Goal: Information Seeking & Learning: Check status

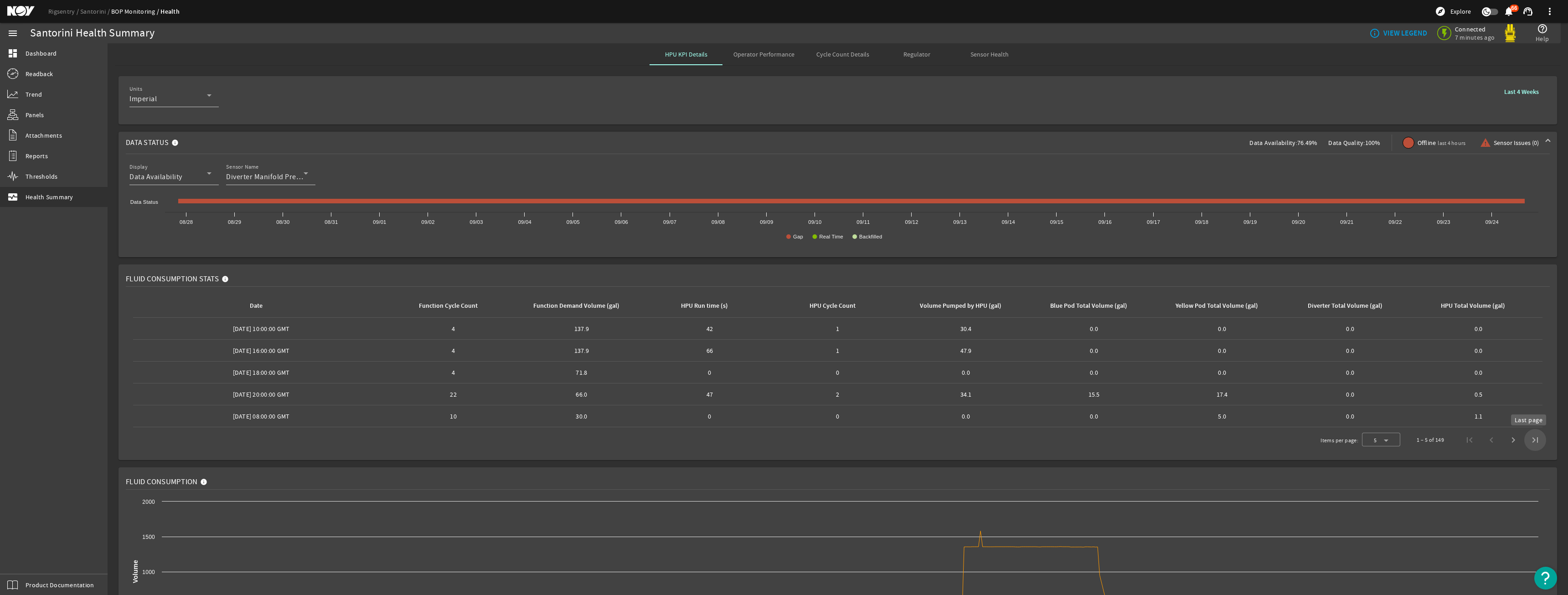
click at [1533, 435] on span "Last page" at bounding box center [1535, 440] width 22 height 22
click at [1486, 413] on span "Previous page" at bounding box center [1491, 418] width 22 height 22
click at [1467, 442] on span "First page" at bounding box center [1469, 440] width 22 height 22
click at [1524, 442] on span "Last page" at bounding box center [1535, 440] width 22 height 22
click at [1480, 414] on span "Previous page" at bounding box center [1491, 418] width 22 height 22
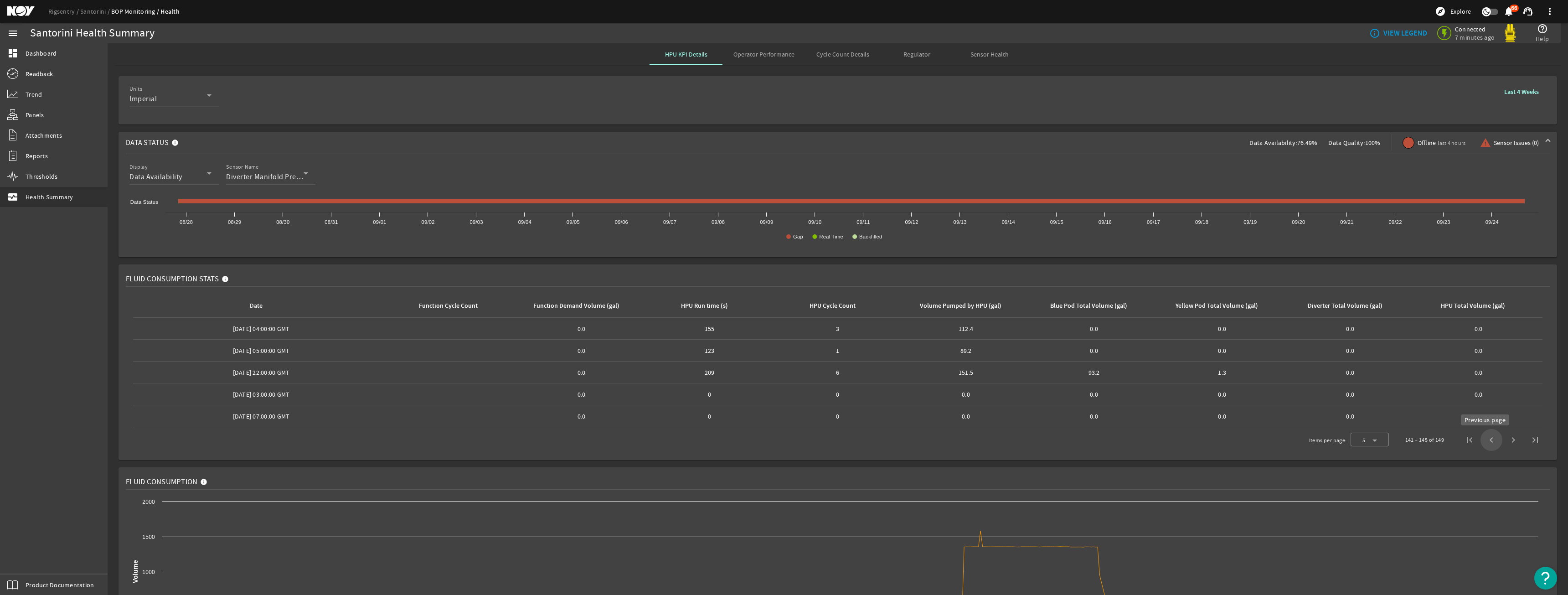
click at [1482, 442] on span "Previous page" at bounding box center [1491, 440] width 22 height 22
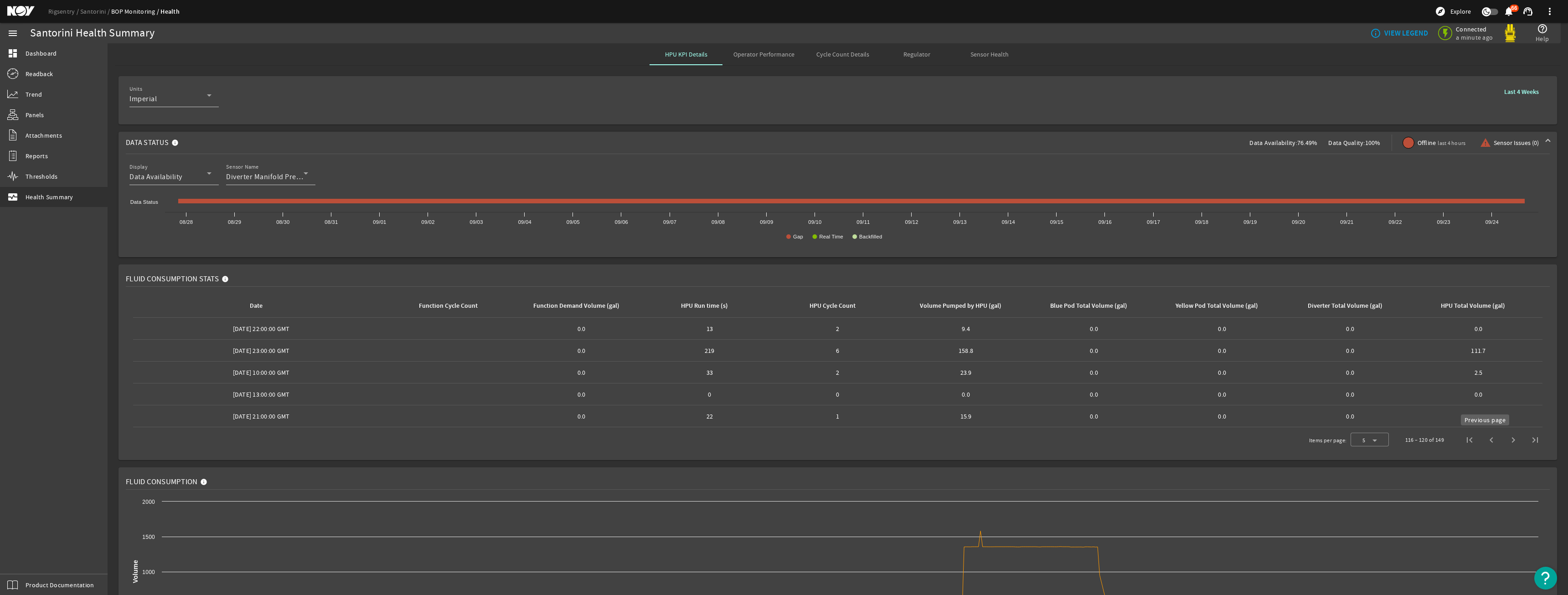
click at [1482, 442] on span "Previous page" at bounding box center [1491, 440] width 22 height 22
click at [1480, 440] on span "Previous page" at bounding box center [1491, 440] width 22 height 22
click at [1378, 433] on div at bounding box center [1370, 440] width 38 height 22
click at [1356, 546] on mat-option "100" at bounding box center [1363, 552] width 38 height 22
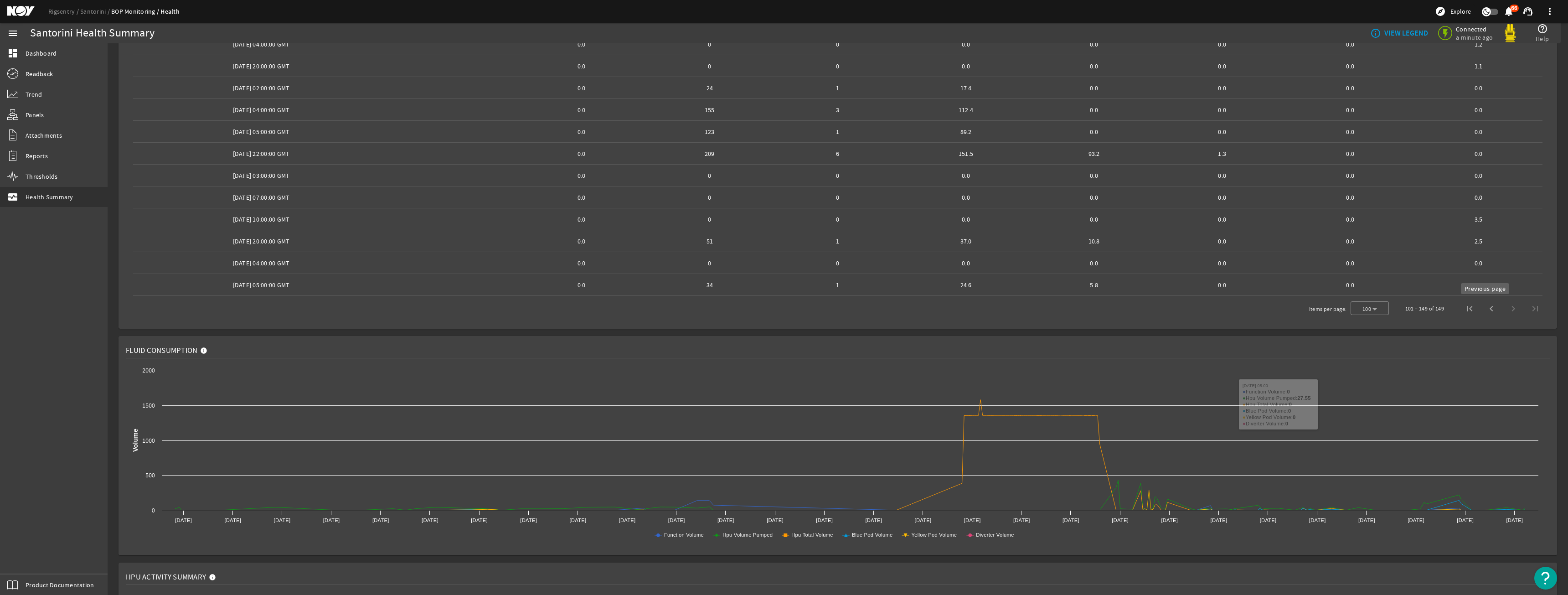
click at [1480, 309] on span "Previous page" at bounding box center [1491, 309] width 22 height 22
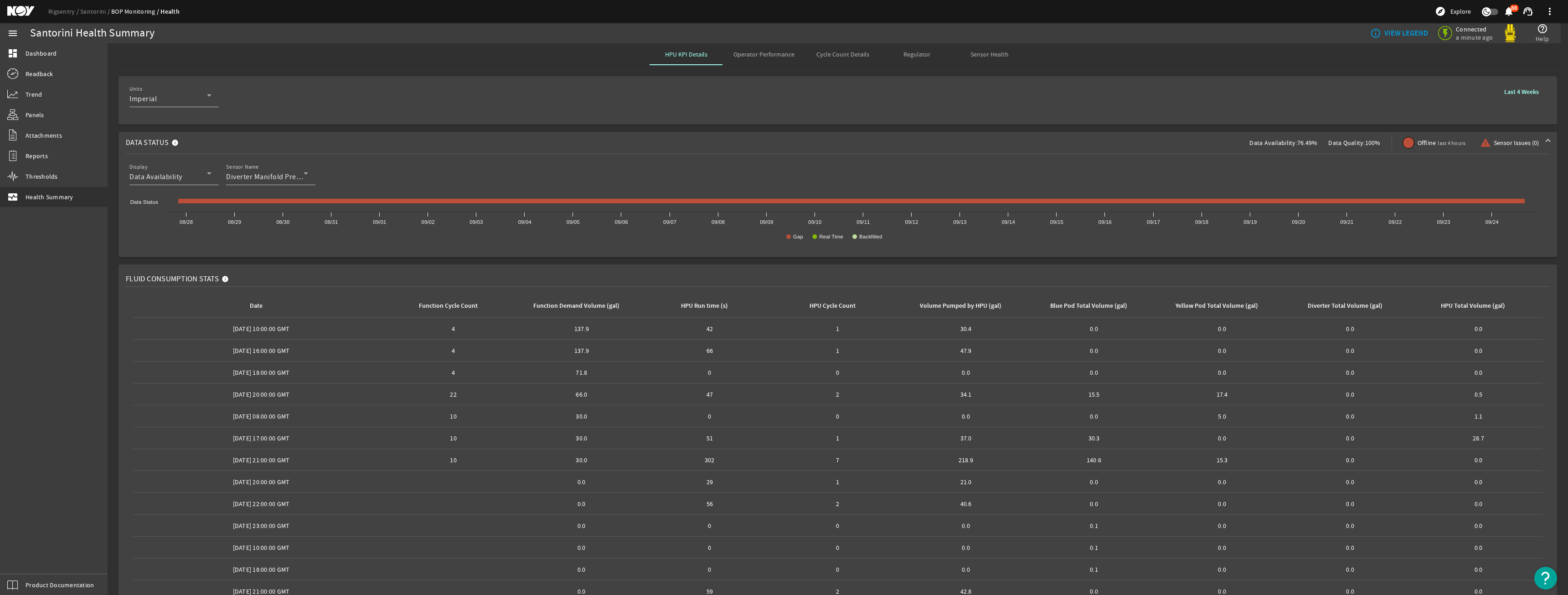
click at [994, 55] on span "Sensor Health" at bounding box center [989, 54] width 38 height 6
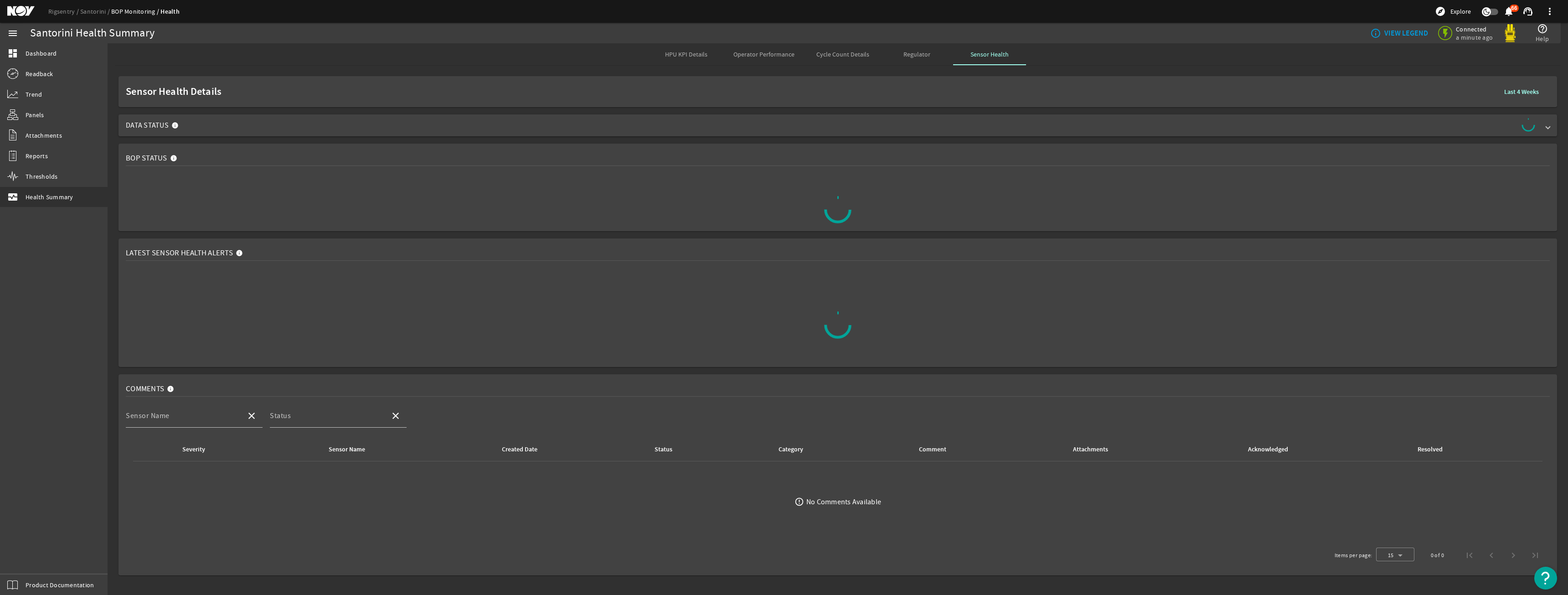
drag, startPoint x: 240, startPoint y: 141, endPoint x: 234, endPoint y: 135, distance: 8.5
click at [237, 143] on rigsentry-mat-card "BOP Status" at bounding box center [838, 188] width 1460 height 95
click at [234, 135] on mat-expansion-panel-header "Data Status" at bounding box center [838, 125] width 1438 height 22
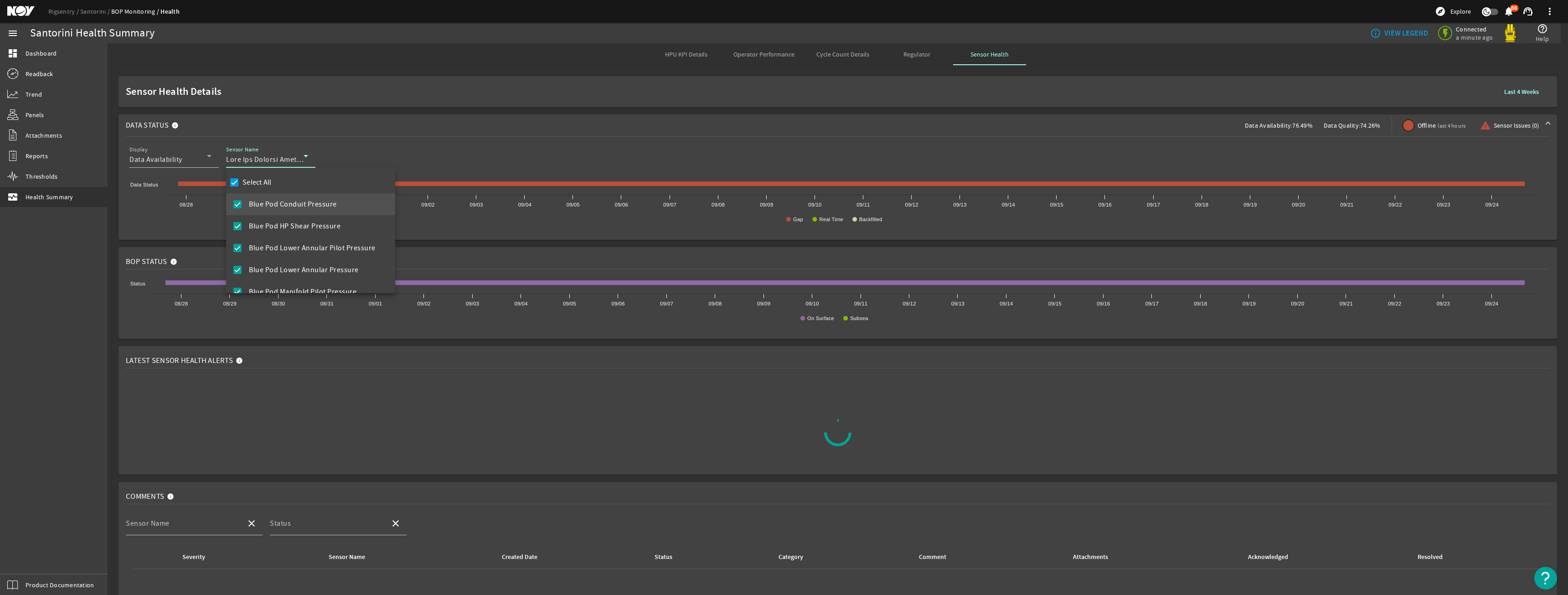
click at [260, 183] on label "Select All" at bounding box center [256, 182] width 31 height 9
click at [240, 183] on input "Select All" at bounding box center [234, 182] width 13 height 13
checkbox input "false"
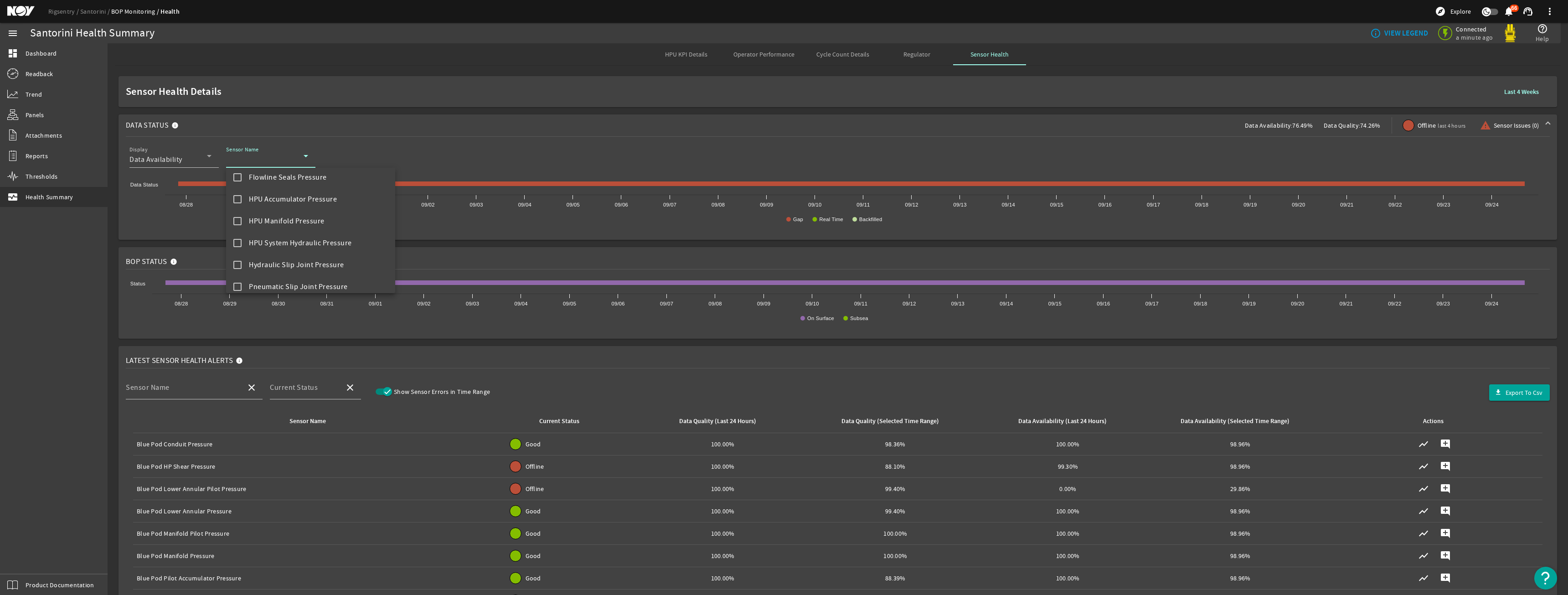
scroll to position [502, 0]
click at [293, 213] on mat-option "Diverter Manifold Pressure" at bounding box center [310, 206] width 169 height 22
click at [448, 97] on div at bounding box center [784, 297] width 1568 height 595
